Goal: Task Accomplishment & Management: Manage account settings

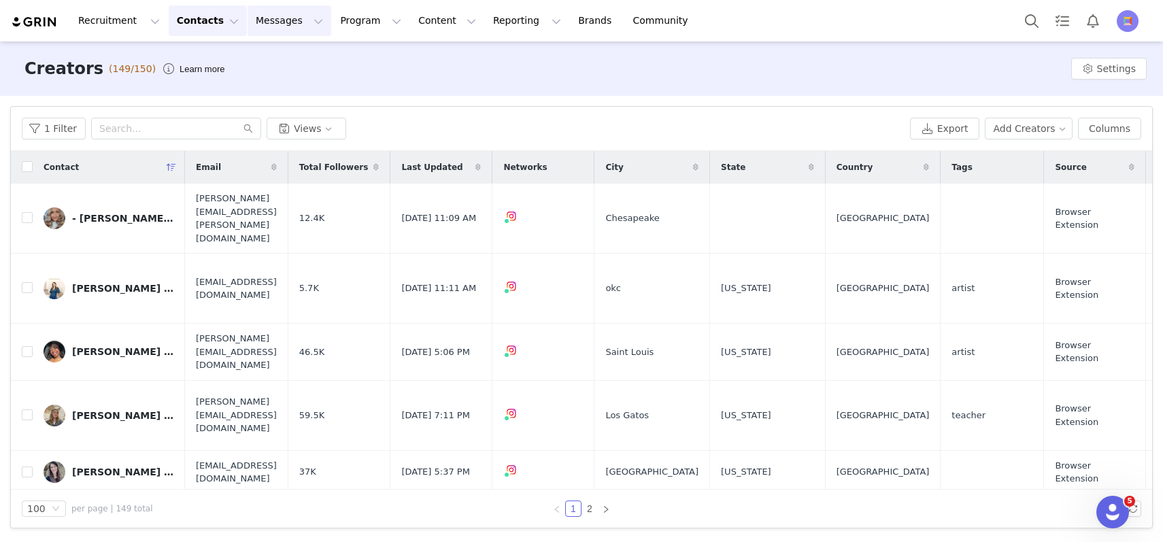
click at [262, 7] on button "Messages Messages" at bounding box center [290, 20] width 84 height 31
click at [261, 85] on p "Inbox" at bounding box center [256, 85] width 26 height 14
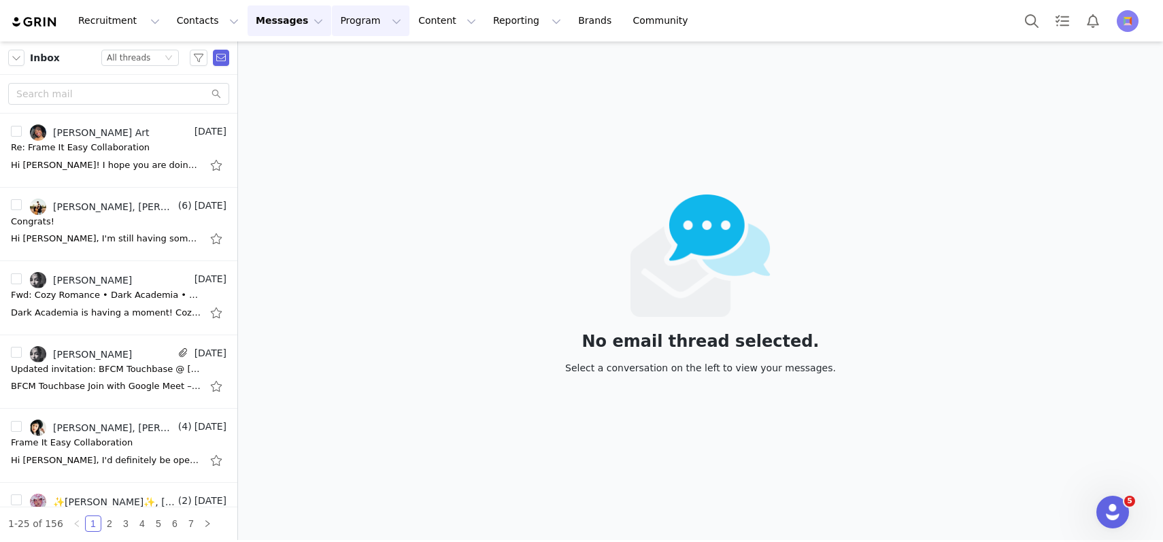
click at [348, 18] on button "Program Program" at bounding box center [371, 20] width 78 height 31
click at [349, 53] on p "Activations" at bounding box center [348, 60] width 52 height 14
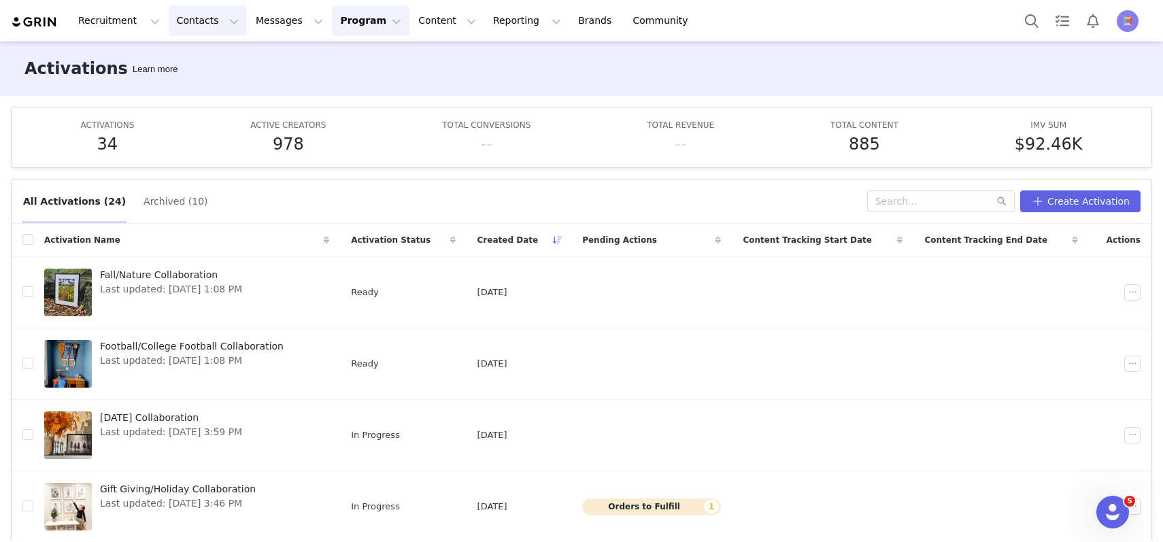
click at [175, 24] on button "Contacts Contacts" at bounding box center [208, 20] width 78 height 31
click at [192, 59] on p "Creators" at bounding box center [190, 60] width 41 height 14
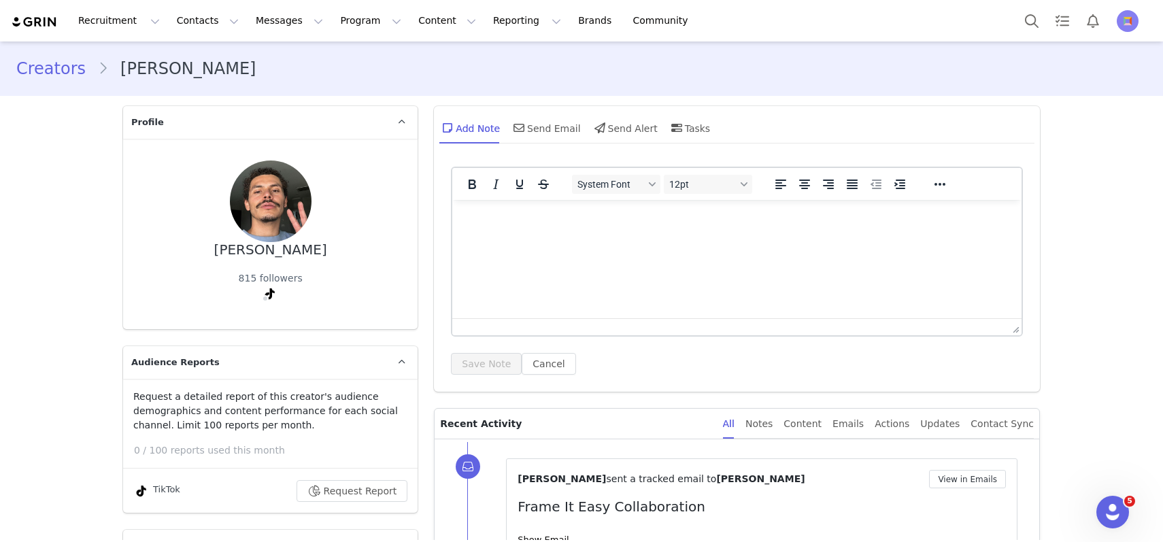
scroll to position [198, 0]
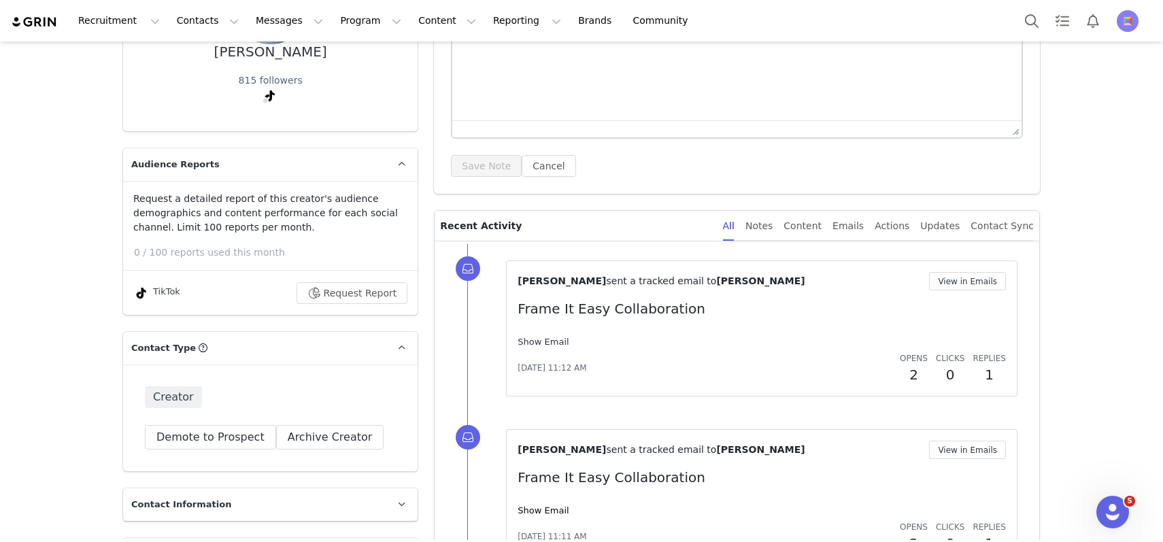
click at [555, 340] on link "Show Email" at bounding box center [543, 342] width 51 height 10
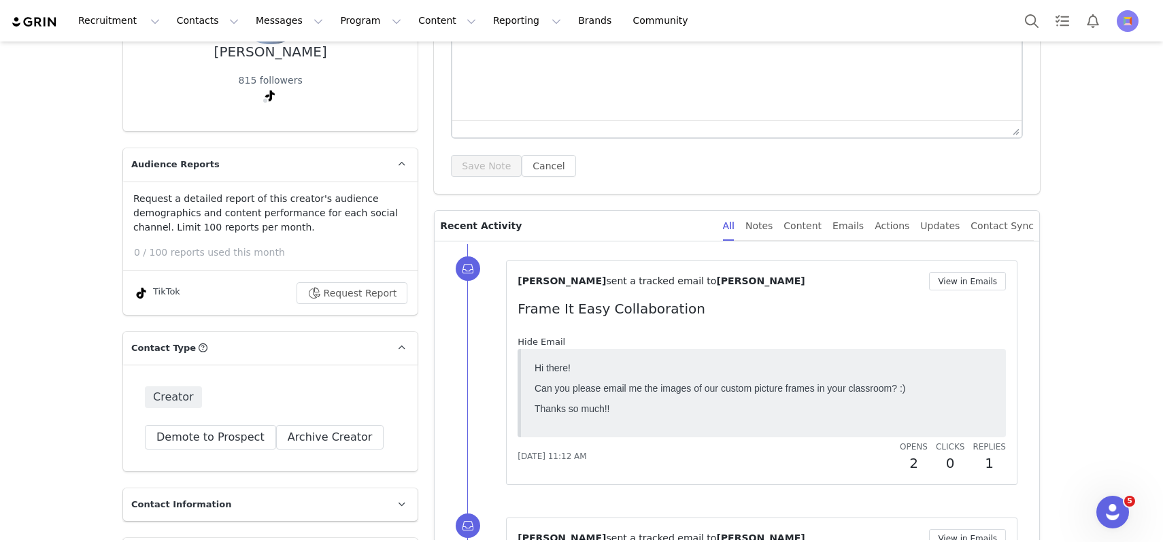
scroll to position [0, 0]
click at [805, 224] on div "Content" at bounding box center [803, 226] width 38 height 31
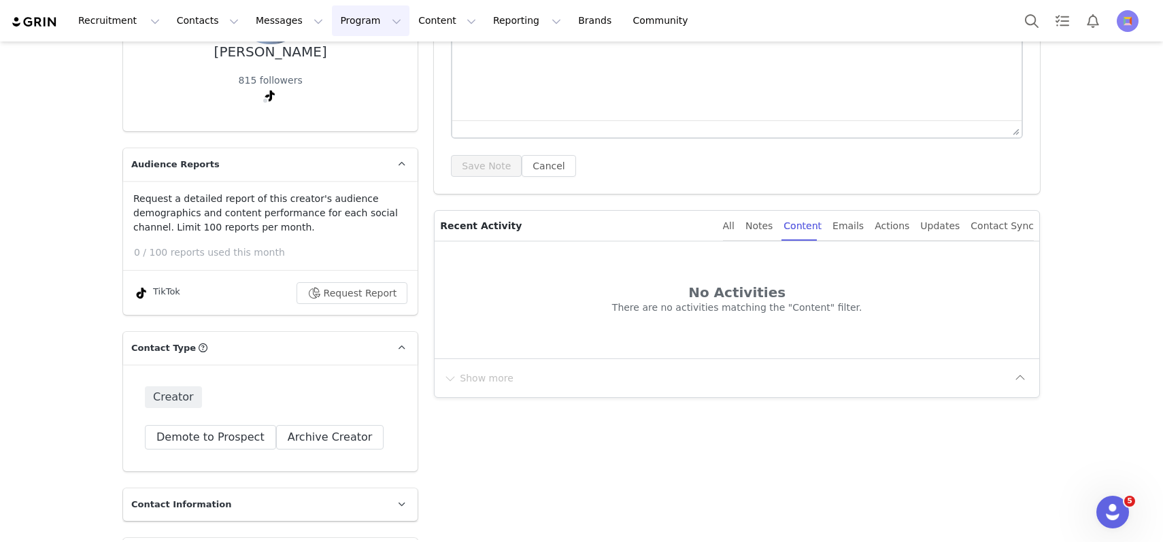
click at [332, 24] on button "Program Program" at bounding box center [371, 20] width 78 height 31
click at [352, 62] on p "Activations" at bounding box center [348, 60] width 52 height 14
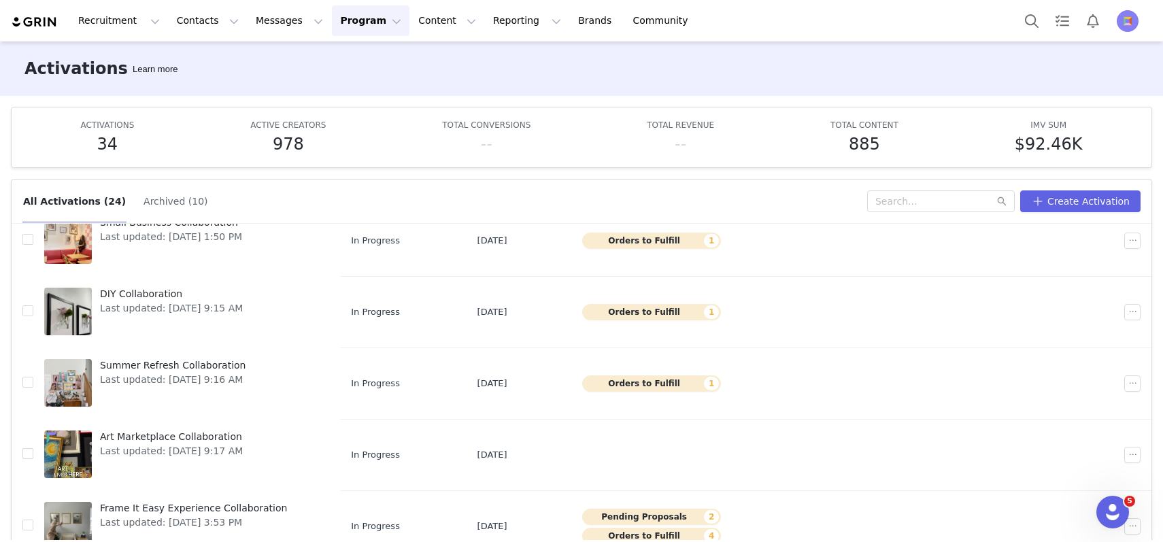
scroll to position [71, 0]
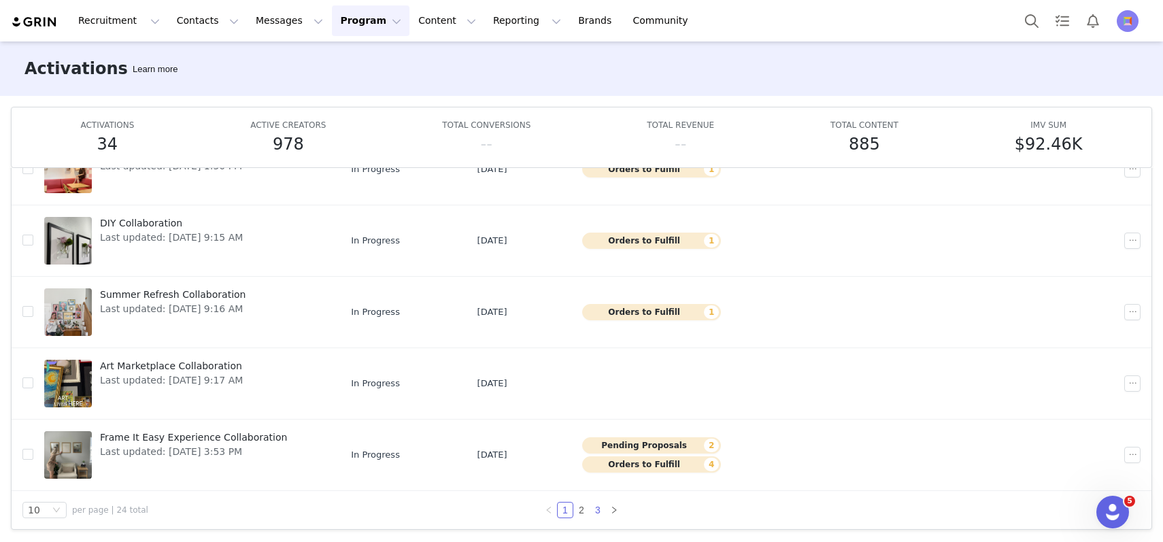
click at [598, 509] on link "3" at bounding box center [597, 510] width 15 height 15
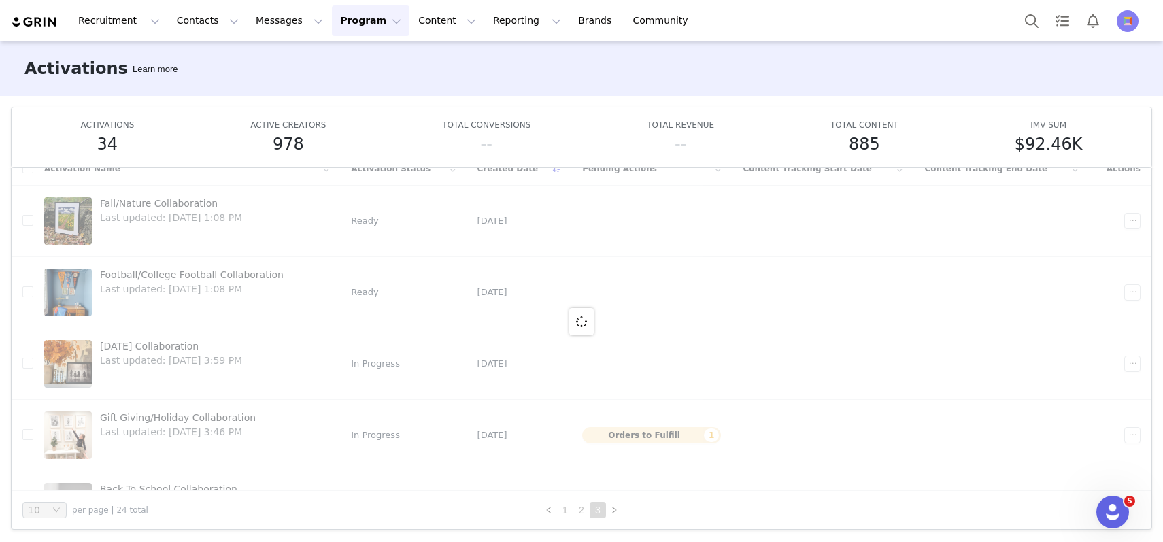
scroll to position [52, 0]
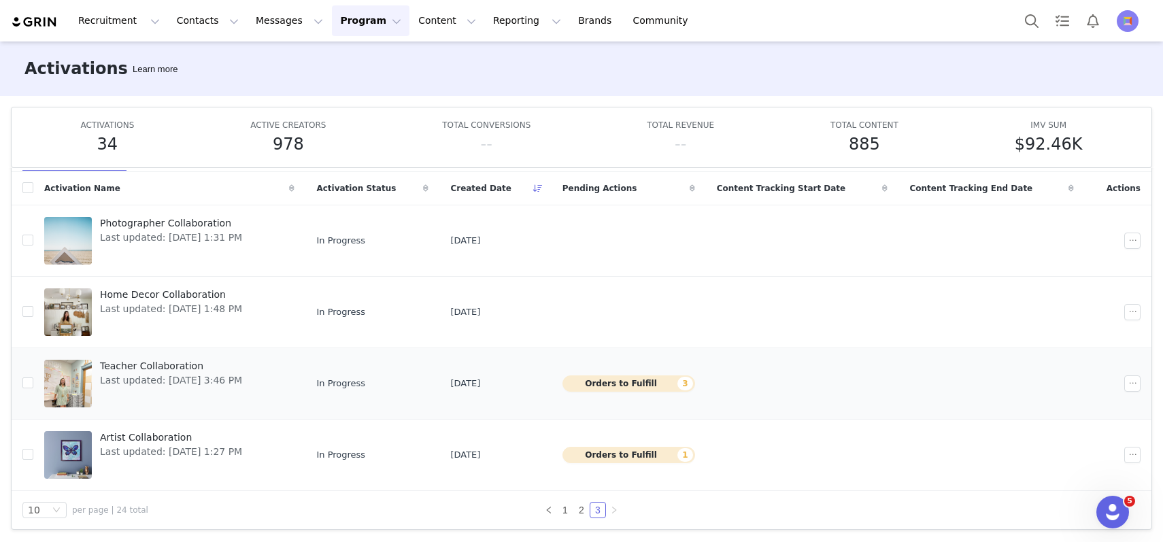
click at [140, 365] on span "Teacher Collaboration" at bounding box center [171, 366] width 142 height 14
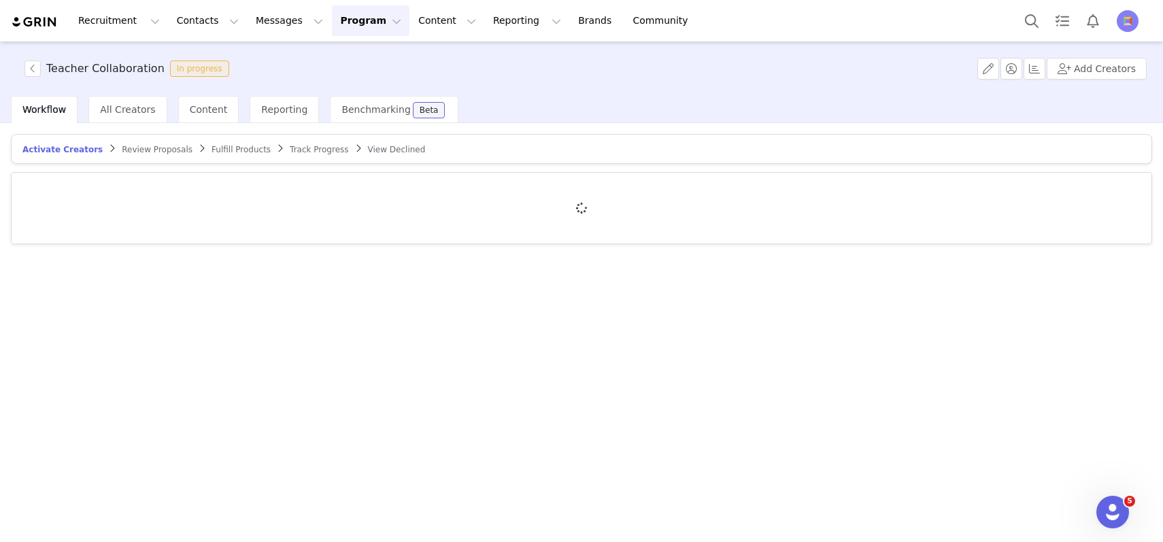
click at [290, 153] on span "Track Progress" at bounding box center [319, 150] width 58 height 10
